Goal: Check status: Check status

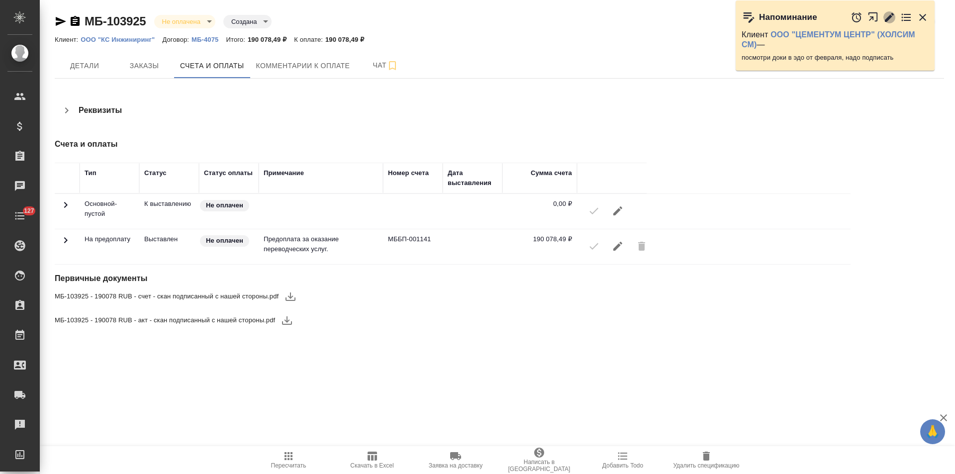
click at [887, 18] on icon "button" at bounding box center [889, 16] width 9 height 9
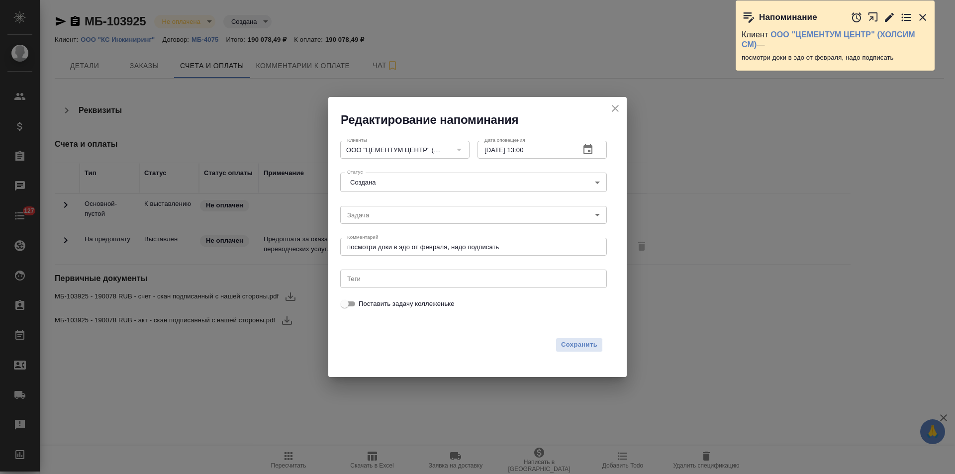
click at [526, 150] on input "19.09.2025 13:00" at bounding box center [524, 150] width 95 height 18
type input "19.09.2025 17:00"
click at [592, 344] on span "Сохранить" at bounding box center [579, 344] width 36 height 11
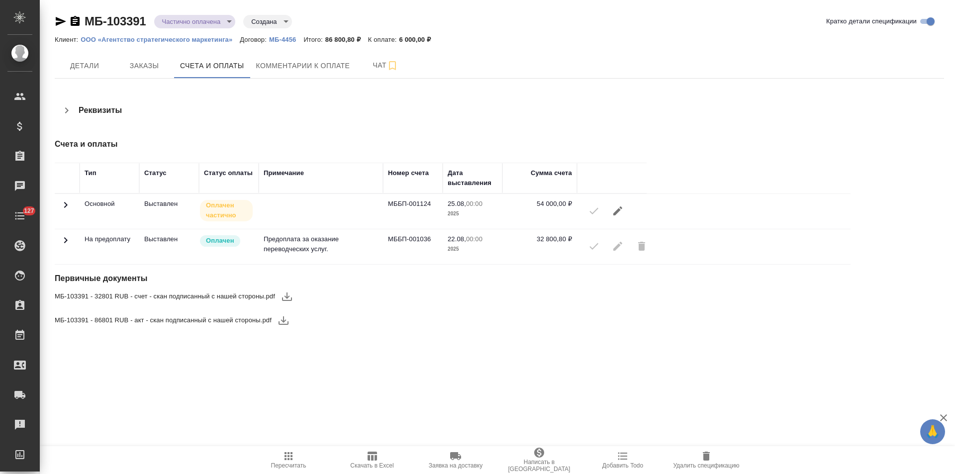
click at [67, 241] on icon at bounding box center [66, 240] width 12 height 12
click at [73, 22] on icon "button" at bounding box center [75, 21] width 9 height 10
